Goal: Navigation & Orientation: Find specific page/section

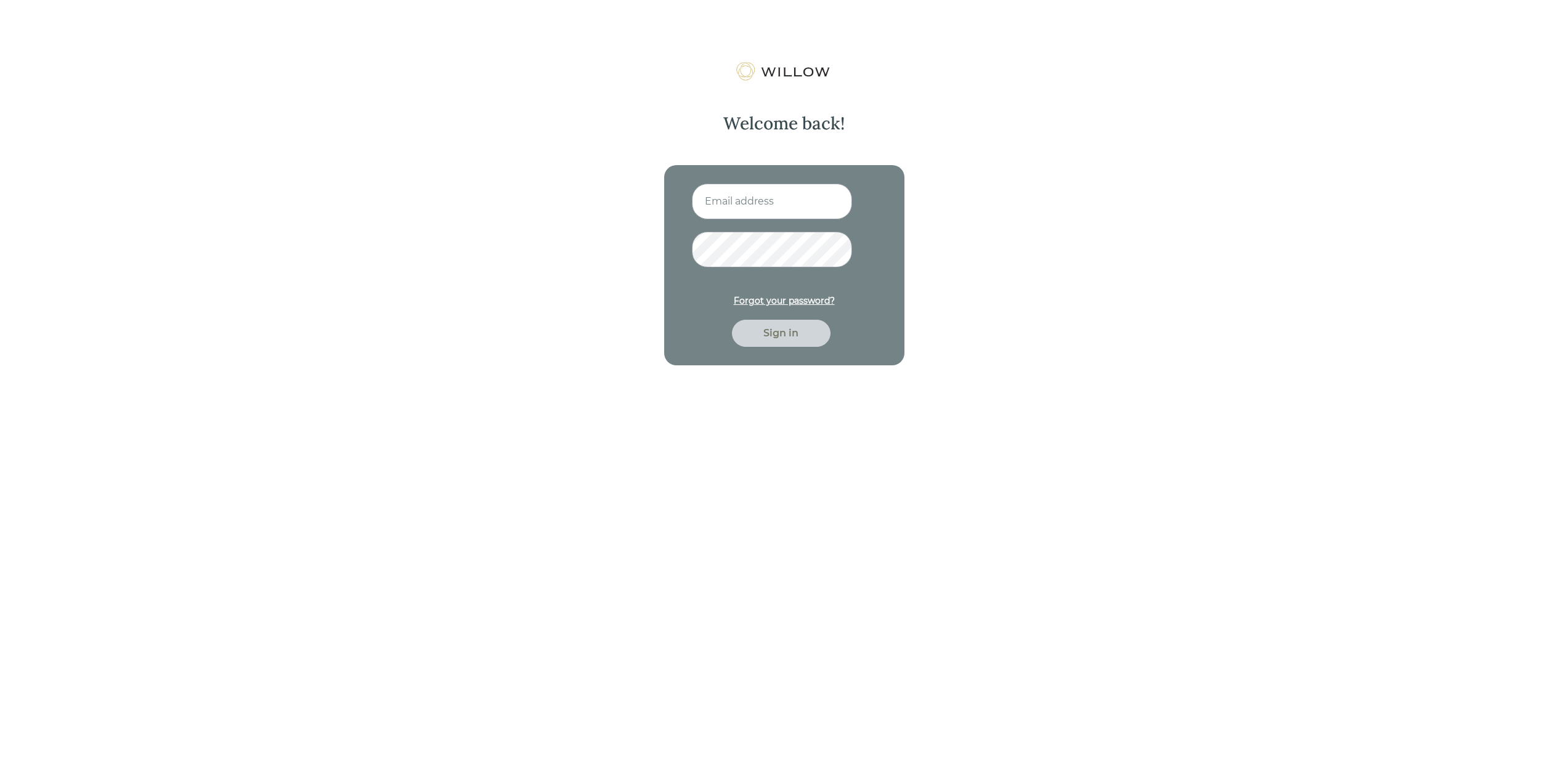
type input "[EMAIL_ADDRESS][DOMAIN_NAME]"
click at [788, 340] on div "Sign in" at bounding box center [781, 333] width 70 height 15
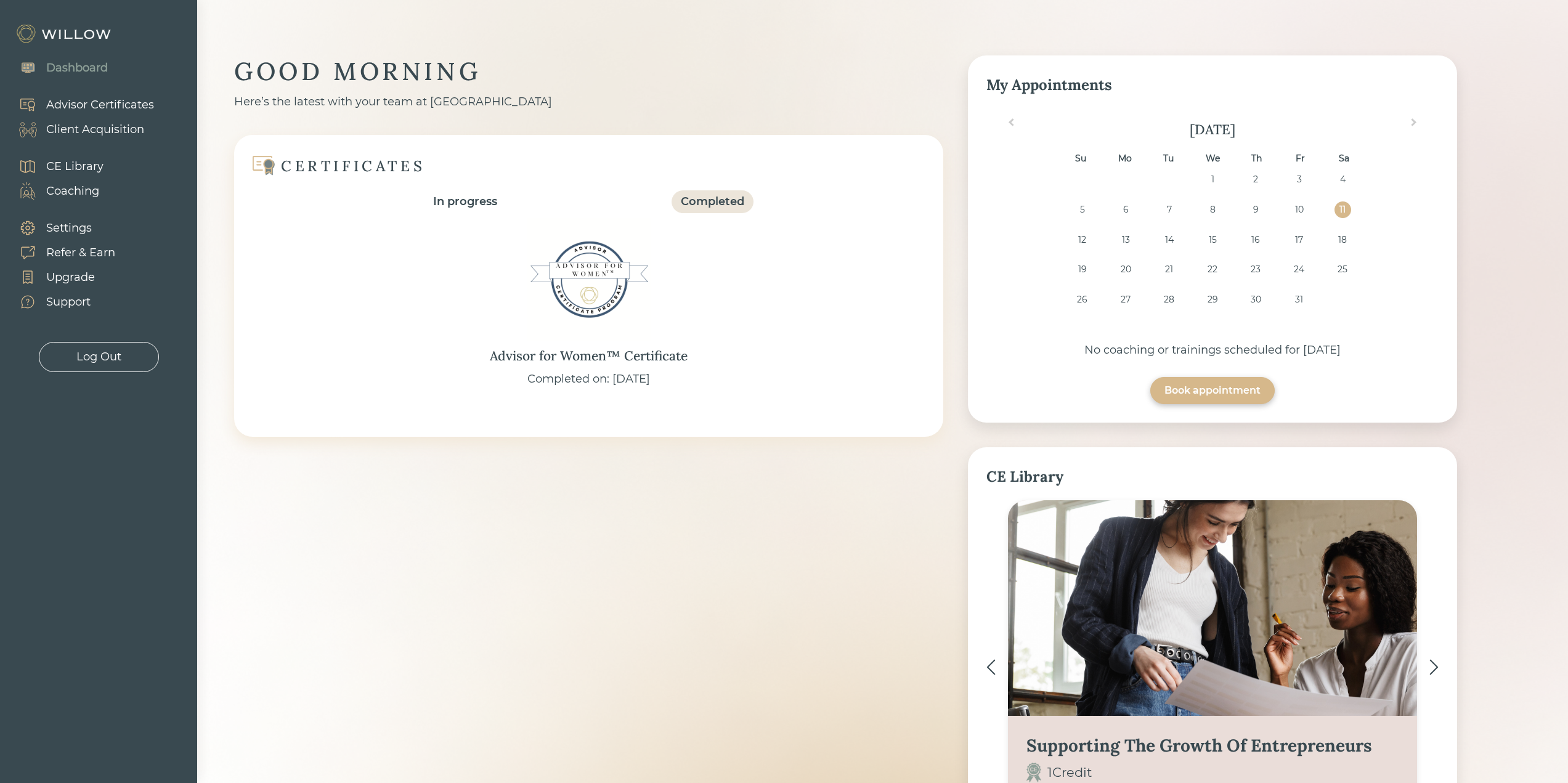
click at [104, 128] on div "Client Acquisition" at bounding box center [95, 130] width 98 height 17
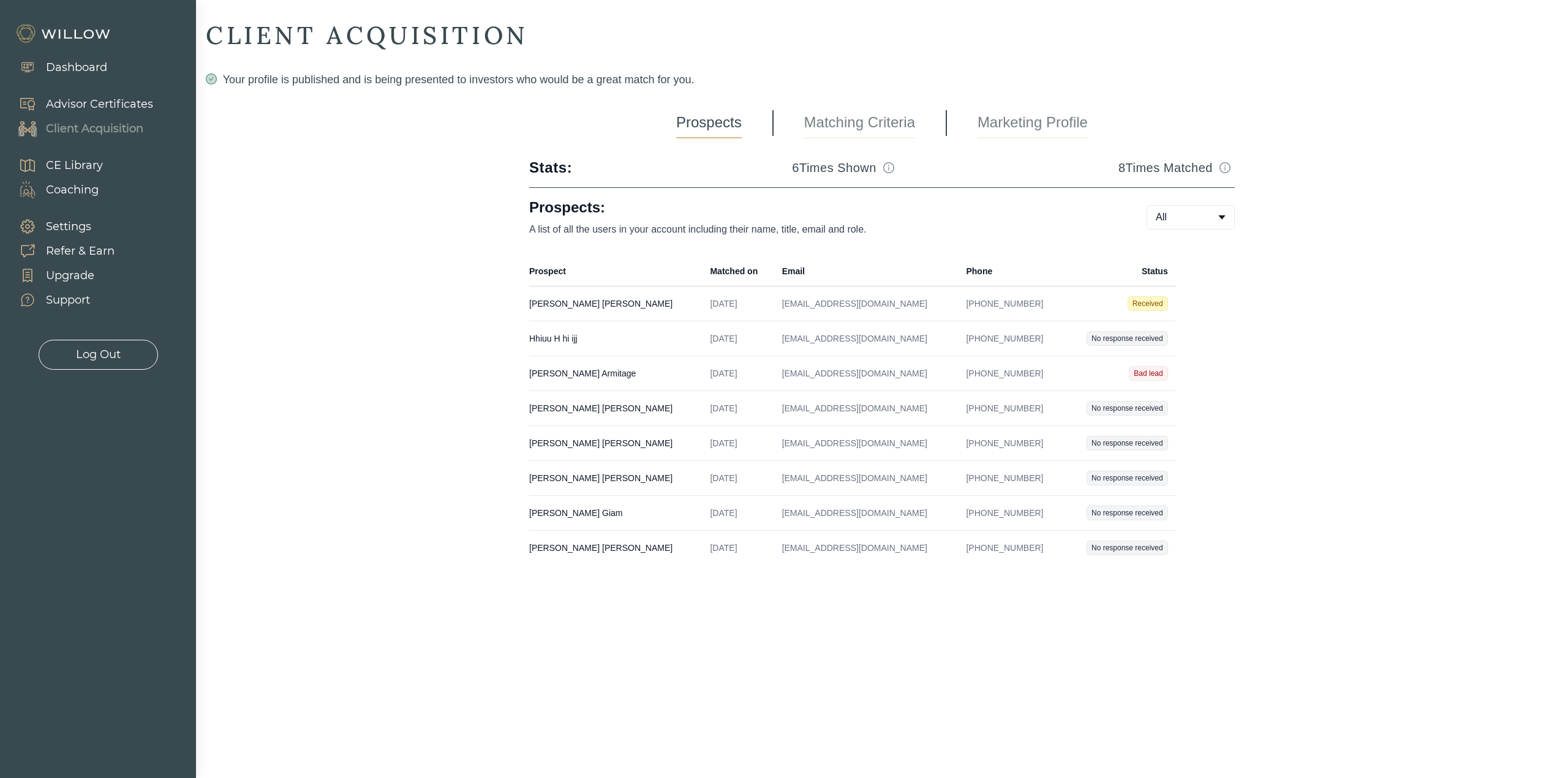
click at [104, 347] on div "Log Out" at bounding box center [98, 355] width 45 height 17
